Goal: Task Accomplishment & Management: Complete application form

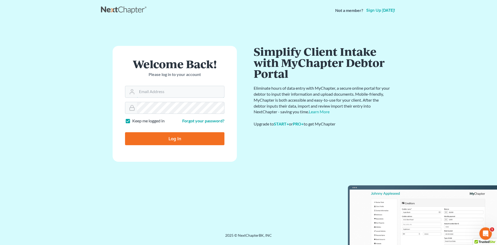
type input "[EMAIL_ADDRESS][DOMAIN_NAME]"
click at [152, 136] on input "Log In" at bounding box center [174, 138] width 99 height 13
type input "Thinking..."
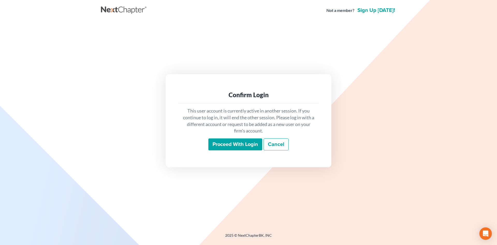
click at [236, 145] on input "Proceed with login" at bounding box center [235, 144] width 54 height 12
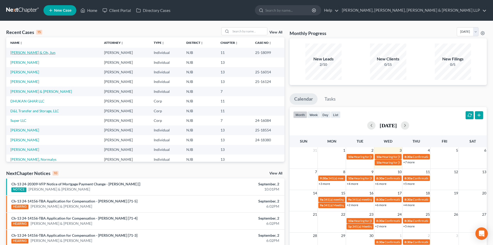
click at [32, 54] on link "[PERSON_NAME] & Oh, Jun" at bounding box center [32, 52] width 45 height 4
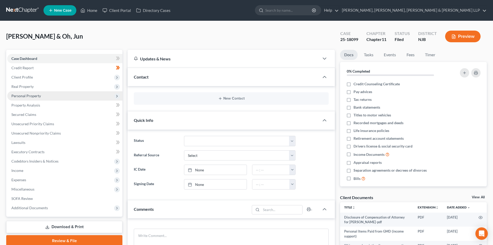
click at [33, 94] on span "Personal Property" at bounding box center [26, 95] width 30 height 4
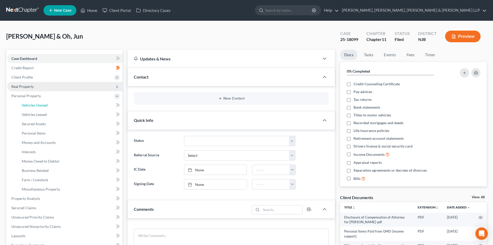
drag, startPoint x: 39, startPoint y: 105, endPoint x: 113, endPoint y: 90, distance: 75.5
click at [39, 105] on span "Vehicles Owned" at bounding box center [35, 105] width 26 height 4
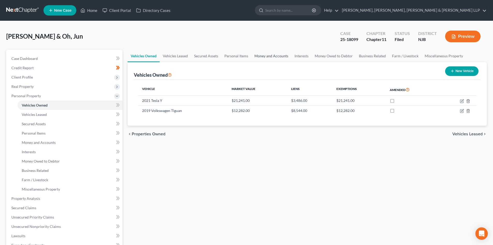
click at [264, 56] on link "Money and Accounts" at bounding box center [271, 56] width 40 height 12
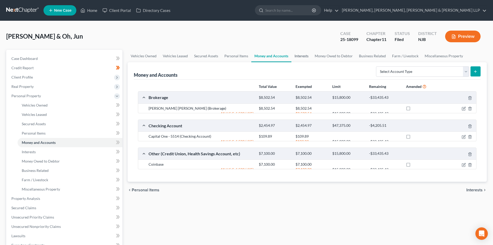
drag, startPoint x: 304, startPoint y: 56, endPoint x: 309, endPoint y: 56, distance: 5.2
click at [304, 56] on link "Interests" at bounding box center [302, 56] width 20 height 12
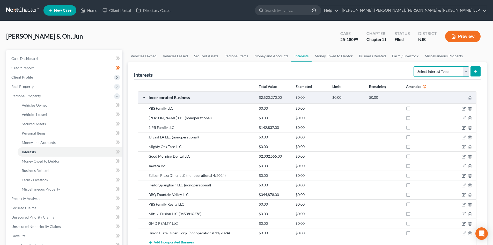
click at [422, 71] on select "Select Interest Type 401K Annuity Bond Education IRA Government Bond Government…" at bounding box center [442, 71] width 56 height 10
select select "whole_life_insurance"
click at [414, 66] on select "Select Interest Type 401K Annuity Bond Education IRA Government Bond Government…" at bounding box center [442, 71] width 56 height 10
click at [476, 69] on icon "submit" at bounding box center [476, 71] width 4 height 4
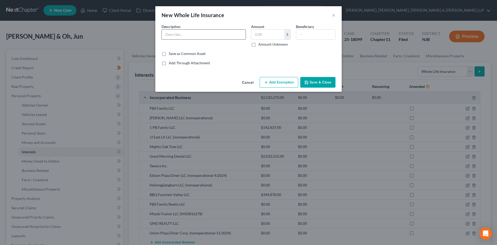
click at [180, 37] on input "text" at bounding box center [204, 35] width 84 height 10
click at [335, 15] on button "×" at bounding box center [334, 15] width 4 height 6
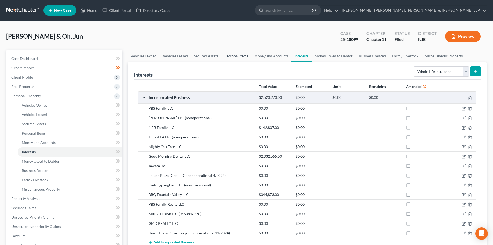
click at [237, 52] on link "Personal Items" at bounding box center [236, 56] width 30 height 12
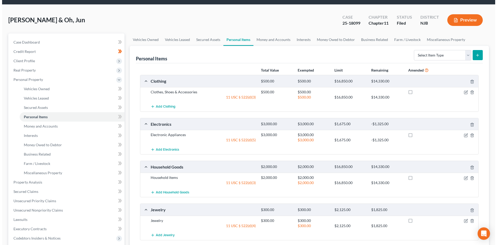
scroll to position [52, 0]
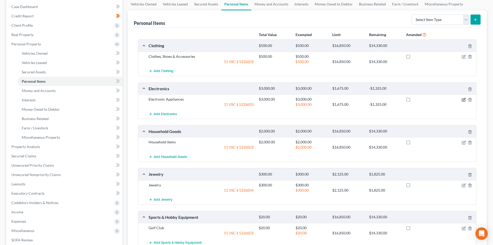
click at [463, 99] on icon "button" at bounding box center [464, 100] width 4 height 4
select select "2"
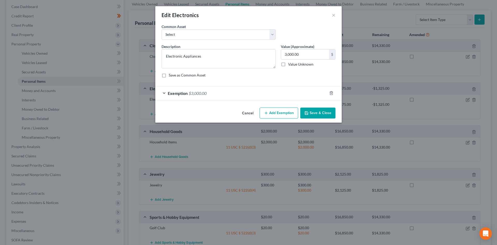
click at [247, 96] on div "Exemption $3,000.00" at bounding box center [241, 93] width 172 height 14
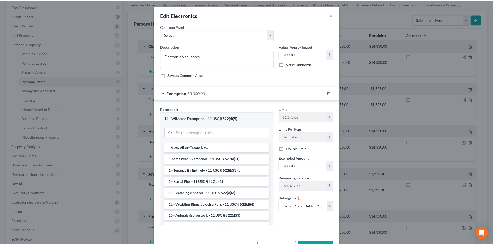
scroll to position [18, 0]
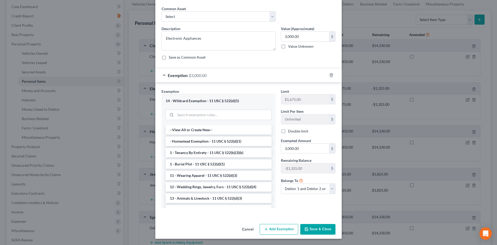
click at [288, 131] on label "Double limit" at bounding box center [298, 130] width 20 height 5
click at [290, 131] on input "Double limit" at bounding box center [291, 129] width 3 height 3
checkbox input "true"
click at [317, 229] on button "Save & Close" at bounding box center [317, 229] width 35 height 11
